Goal: Task Accomplishment & Management: Manage account settings

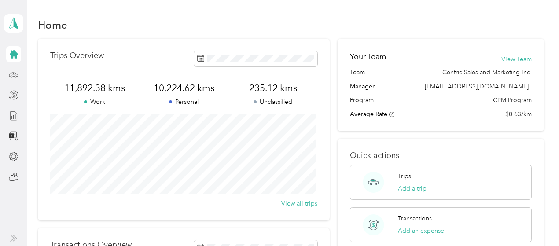
click at [13, 55] on icon at bounding box center [14, 54] width 8 height 8
click at [14, 118] on icon at bounding box center [14, 116] width 10 height 10
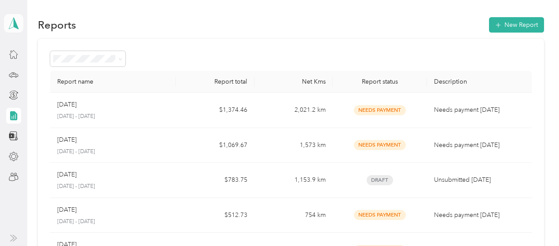
click at [16, 22] on icon at bounding box center [13, 23] width 13 height 12
click at [26, 74] on div "Team dashboard" at bounding box center [96, 72] width 173 height 15
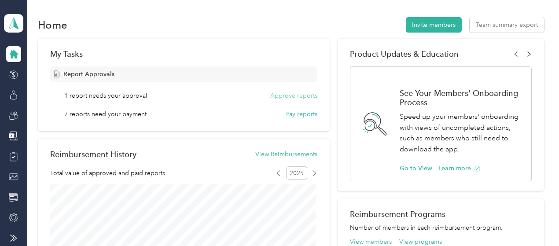
click at [290, 96] on button "Approve reports" at bounding box center [293, 95] width 47 height 9
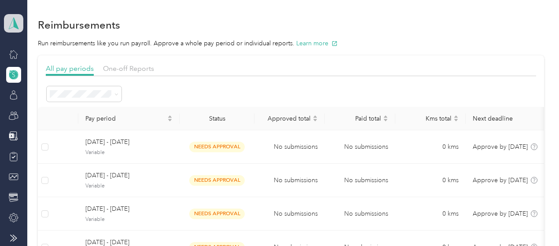
click at [12, 21] on icon at bounding box center [13, 23] width 13 height 12
click at [30, 72] on div "Team dashboard" at bounding box center [35, 72] width 48 height 9
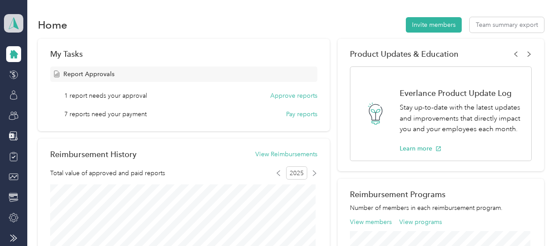
click at [14, 21] on polygon at bounding box center [16, 22] width 5 height 11
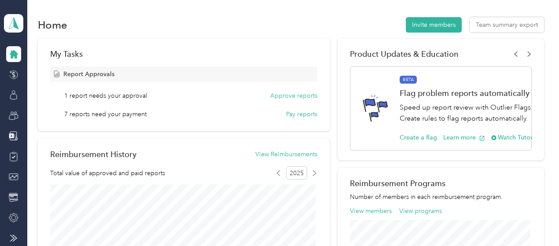
click at [41, 70] on div "Team dashboard" at bounding box center [35, 72] width 48 height 9
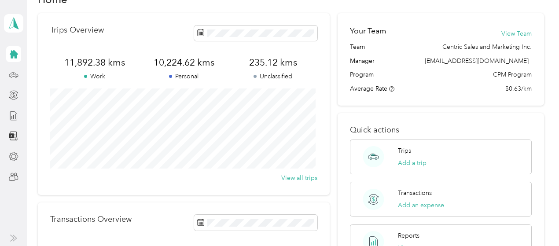
scroll to position [26, 0]
click at [14, 111] on icon at bounding box center [14, 116] width 10 height 10
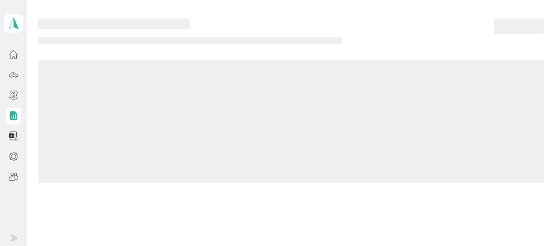
scroll to position [26, 0]
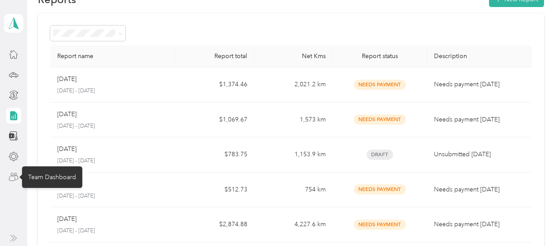
click at [9, 178] on icon at bounding box center [14, 177] width 10 height 10
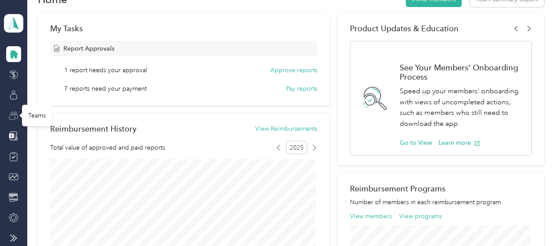
click at [12, 118] on icon at bounding box center [14, 116] width 10 height 10
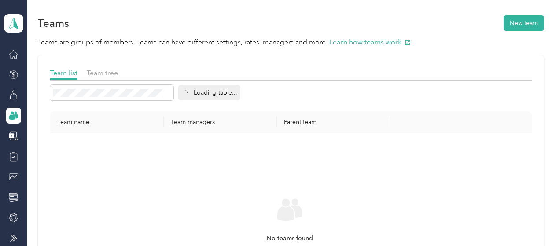
scroll to position [26, 0]
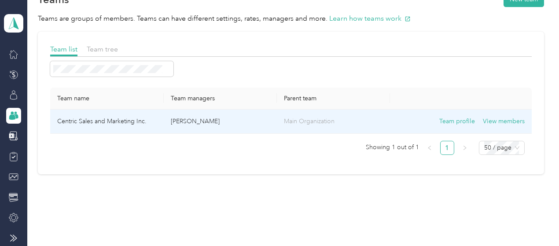
click at [91, 118] on td "Centric Sales and Marketing Inc." at bounding box center [106, 122] width 113 height 24
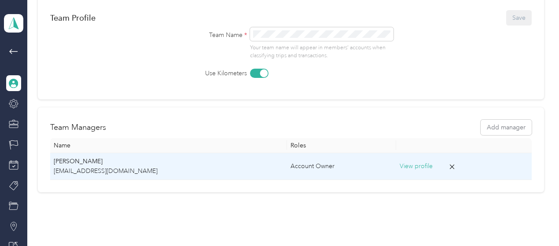
scroll to position [25, 0]
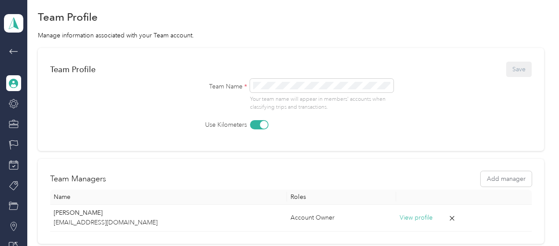
click at [12, 51] on icon at bounding box center [13, 51] width 11 height 11
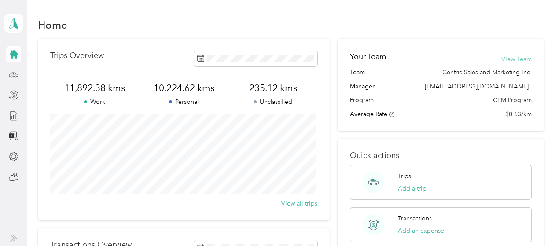
click at [523, 59] on button "View Team" at bounding box center [517, 59] width 30 height 9
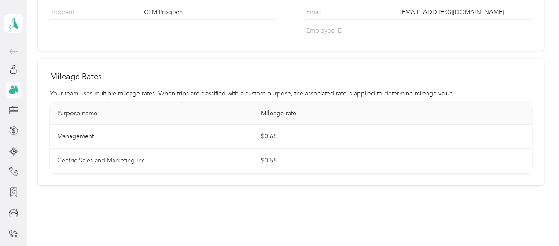
scroll to position [43, 0]
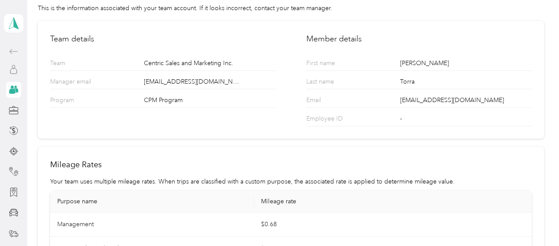
click at [9, 69] on icon at bounding box center [14, 70] width 10 height 10
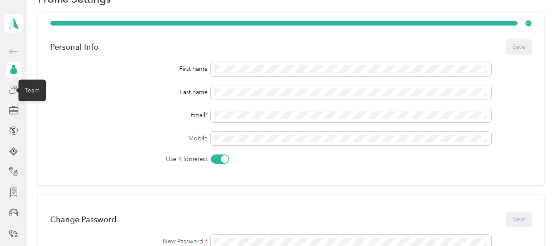
click at [9, 93] on icon at bounding box center [12, 91] width 6 height 5
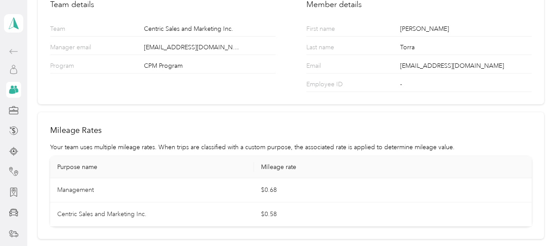
scroll to position [131, 0]
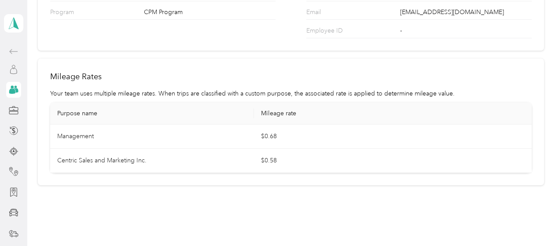
click at [76, 159] on td "Centric Sales and Marketing Inc." at bounding box center [152, 161] width 204 height 24
click at [11, 238] on icon at bounding box center [13, 239] width 4 height 6
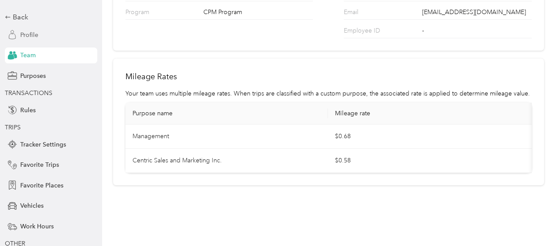
click at [13, 10] on div "[PERSON_NAME] Personal dashboard Back Profile Team Purposes TRANSACTIONS Rules …" at bounding box center [51, 117] width 92 height 303
click at [18, 19] on div "Back" at bounding box center [49, 17] width 88 height 11
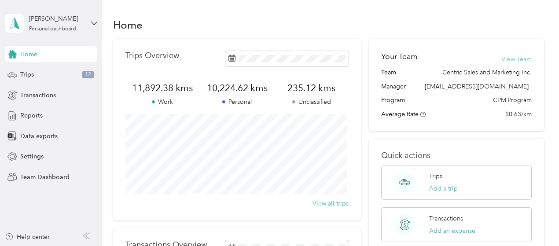
click at [505, 57] on button "View Team" at bounding box center [517, 59] width 30 height 9
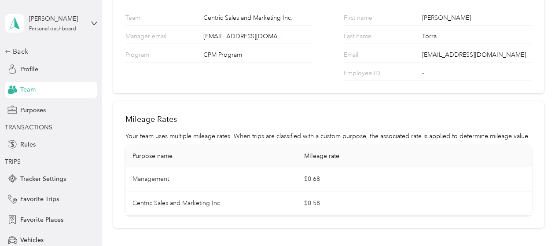
scroll to position [44, 0]
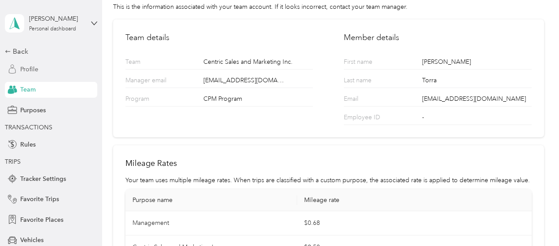
click at [27, 69] on span "Profile" at bounding box center [29, 69] width 18 height 9
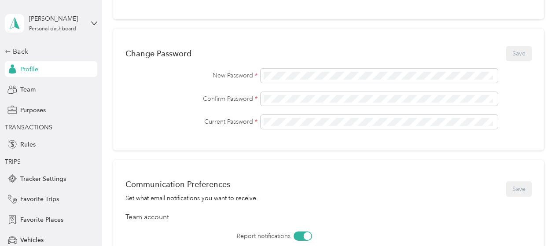
scroll to position [88, 0]
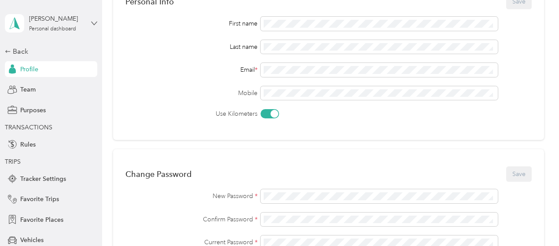
click at [92, 22] on icon at bounding box center [94, 23] width 6 height 6
click at [47, 72] on div "Team dashboard" at bounding box center [32, 72] width 47 height 9
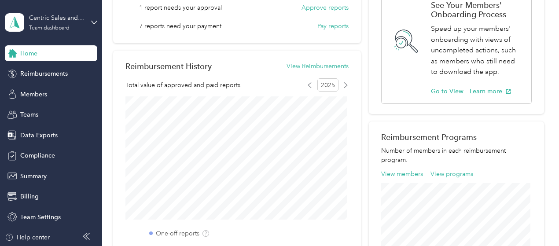
scroll to position [1, 0]
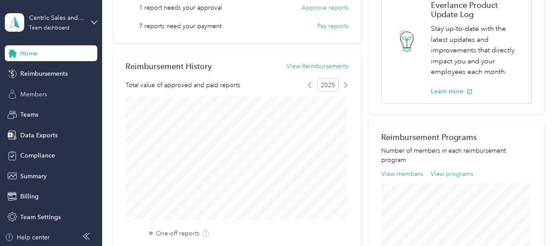
click at [33, 92] on span "Members" at bounding box center [33, 94] width 27 height 9
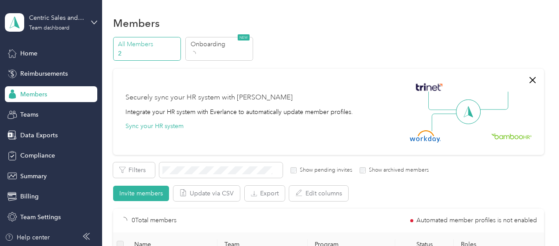
scroll to position [88, 0]
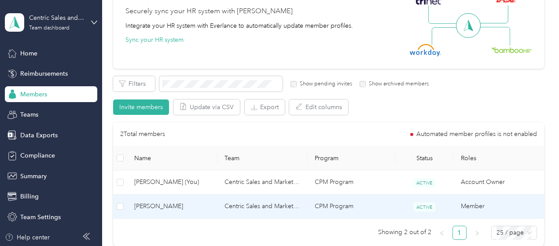
click at [146, 204] on span "[PERSON_NAME]" at bounding box center [172, 207] width 76 height 10
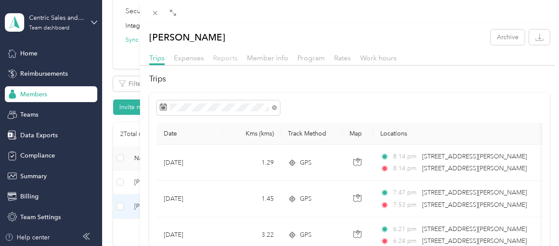
click at [238, 58] on span "Reports" at bounding box center [225, 58] width 25 height 8
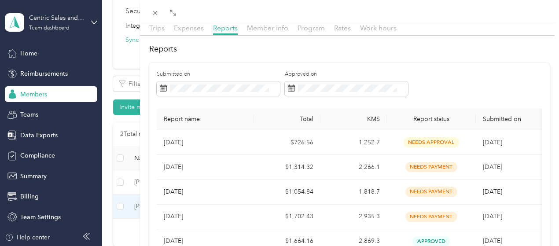
scroll to position [44, 0]
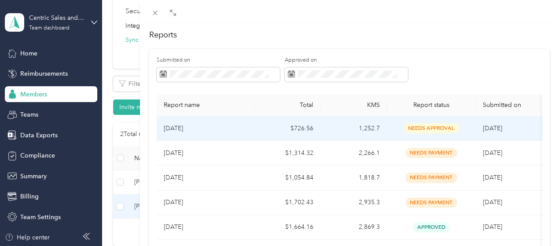
click at [247, 127] on p "[DATE]" at bounding box center [205, 129] width 83 height 10
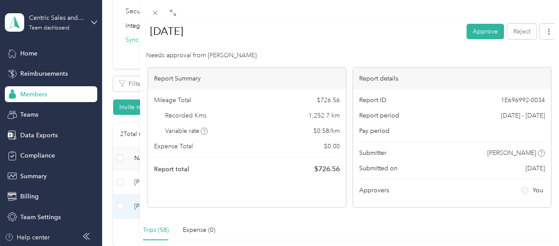
click at [458, 36] on div "[DATE] Approve Reject" at bounding box center [350, 33] width 418 height 26
click at [467, 31] on button "Approve" at bounding box center [485, 30] width 37 height 15
